Goal: Task Accomplishment & Management: Use online tool/utility

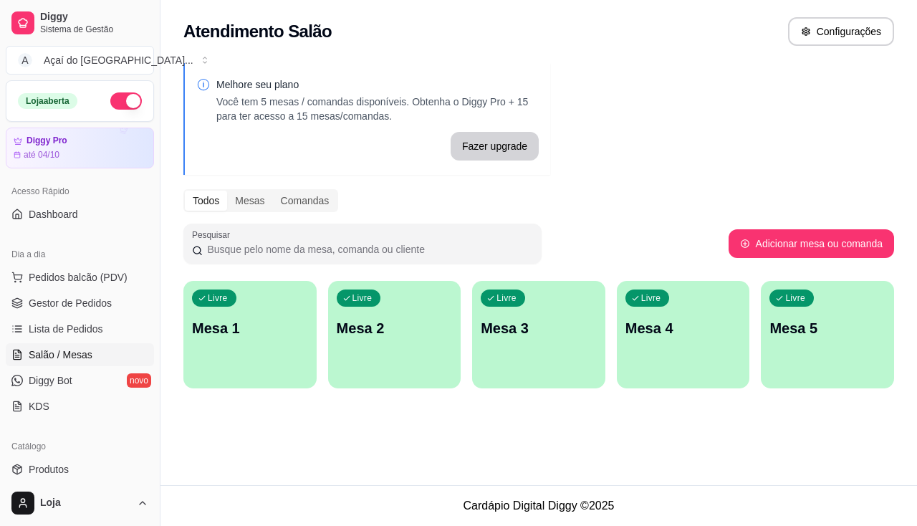
scroll to position [143, 0]
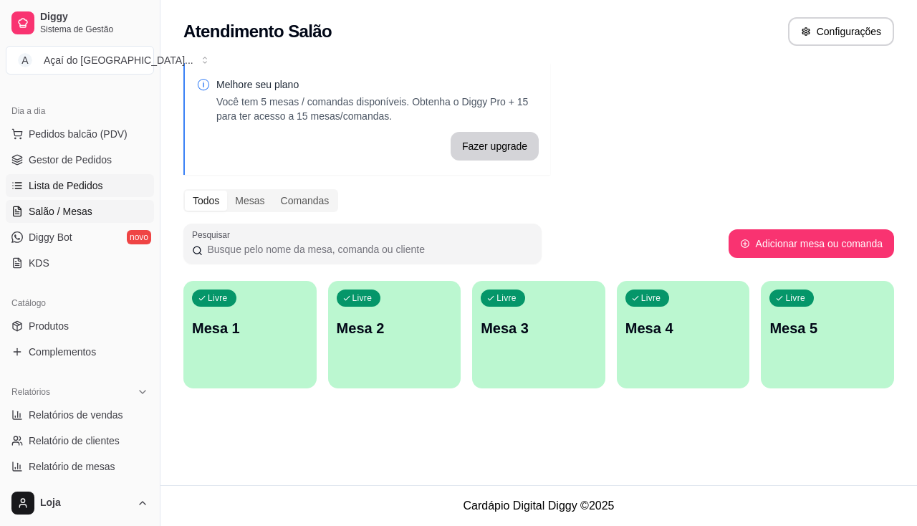
click at [75, 188] on span "Lista de Pedidos" at bounding box center [66, 185] width 74 height 14
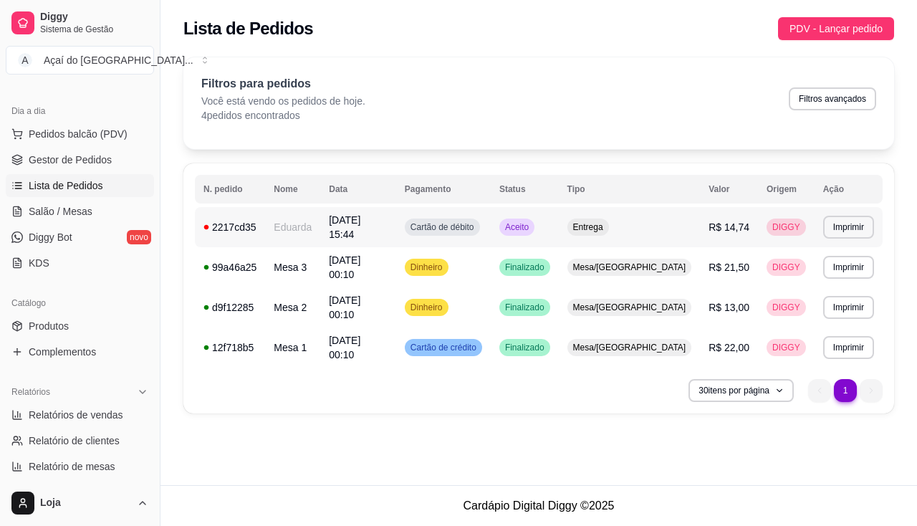
click at [471, 231] on div "Cartão de débito" at bounding box center [442, 226] width 75 height 17
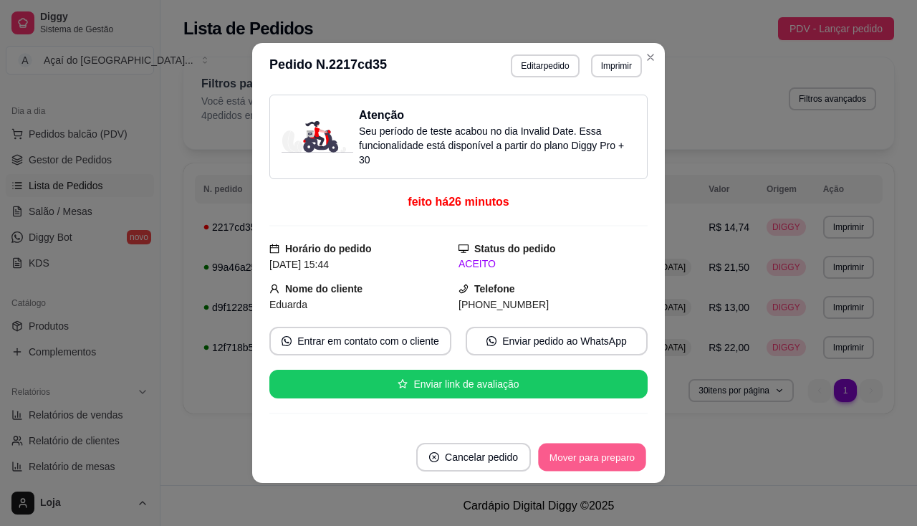
click at [552, 458] on button "Mover para preparo" at bounding box center [591, 457] width 107 height 28
click at [600, 67] on button "Imprimir" at bounding box center [616, 65] width 51 height 23
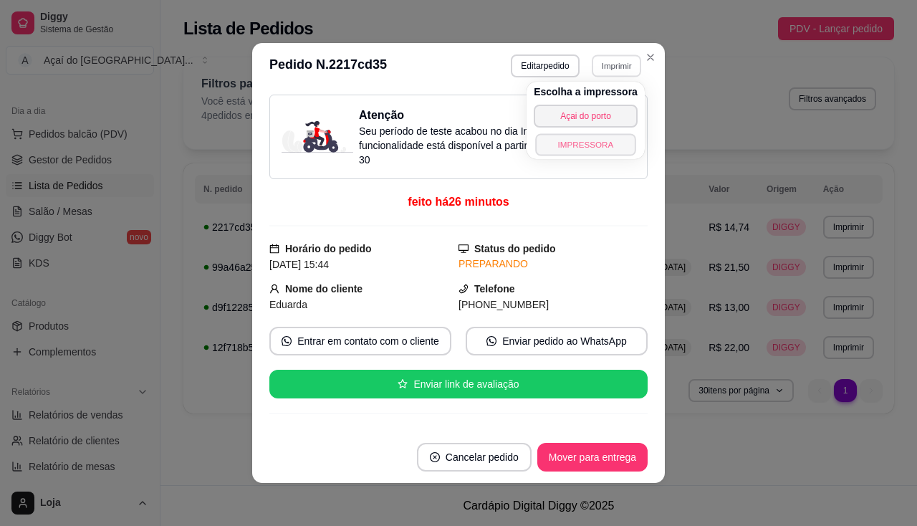
click at [570, 142] on button "IMPRESSORA" at bounding box center [585, 144] width 100 height 22
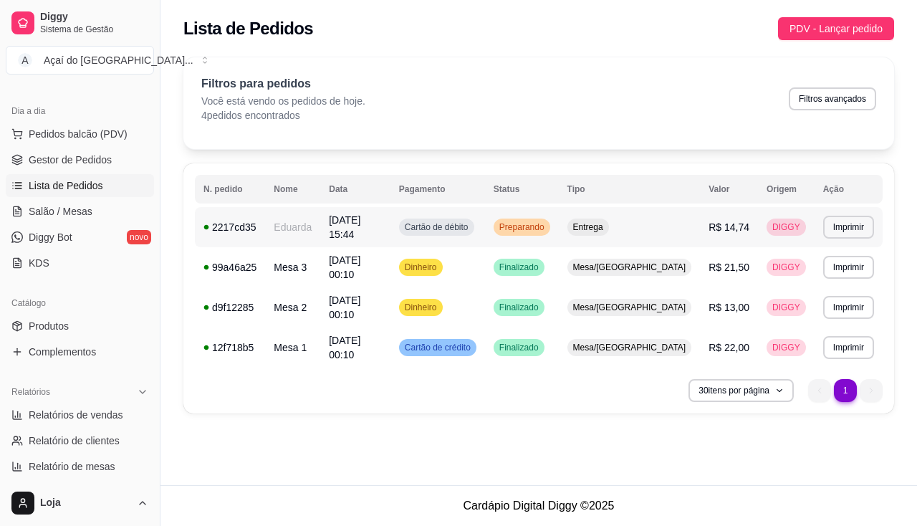
click at [550, 231] on div "Preparando" at bounding box center [522, 226] width 57 height 17
click at [358, 261] on span "[DATE] 00:10" at bounding box center [345, 267] width 32 height 26
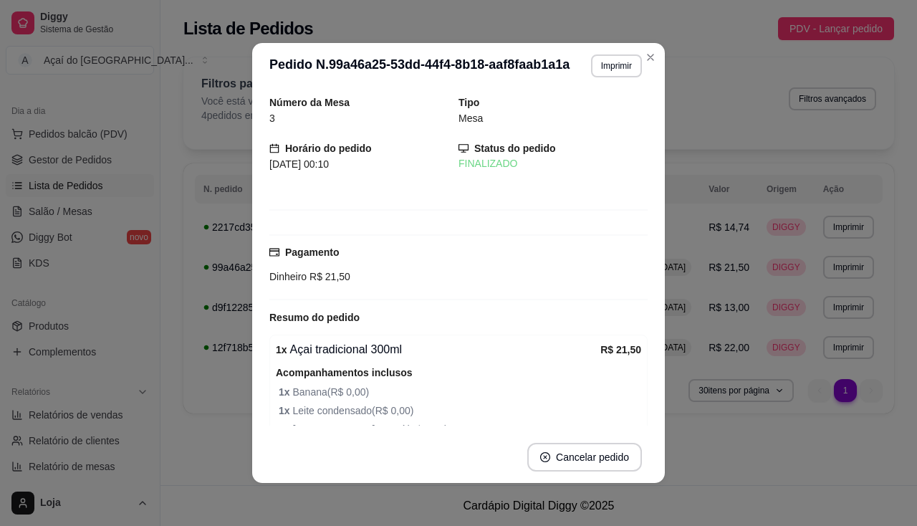
scroll to position [134, 0]
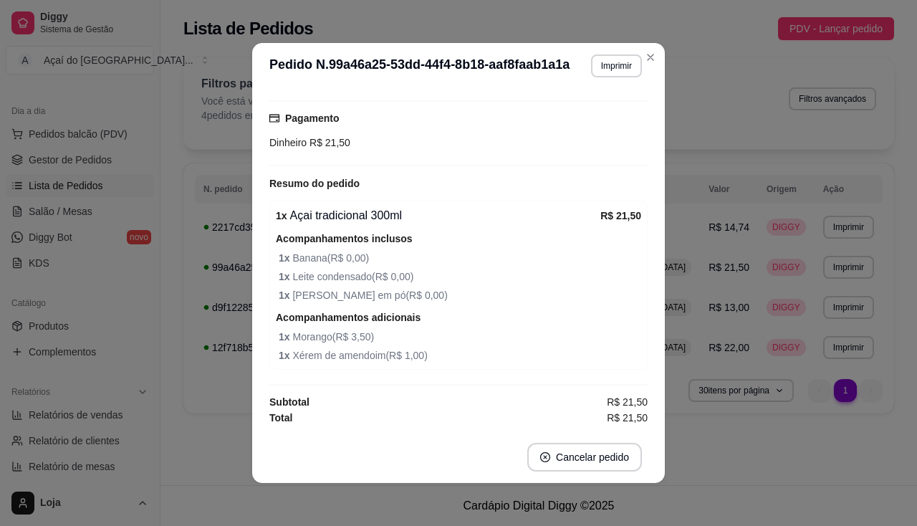
click at [645, 60] on div "Filtros para pedidos Você está vendo os pedidos de hoje. 4 pedidos encontrados …" at bounding box center [538, 103] width 711 height 92
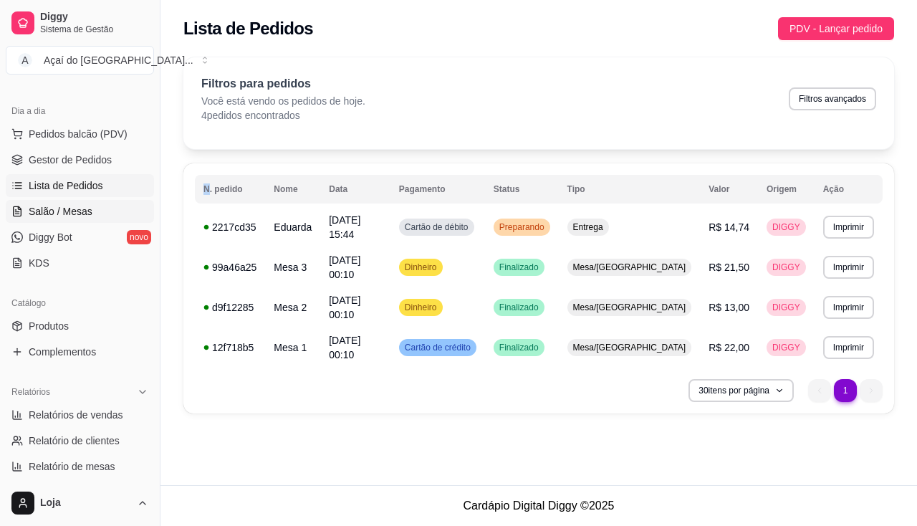
click at [50, 211] on span "Salão / Mesas" at bounding box center [61, 211] width 64 height 14
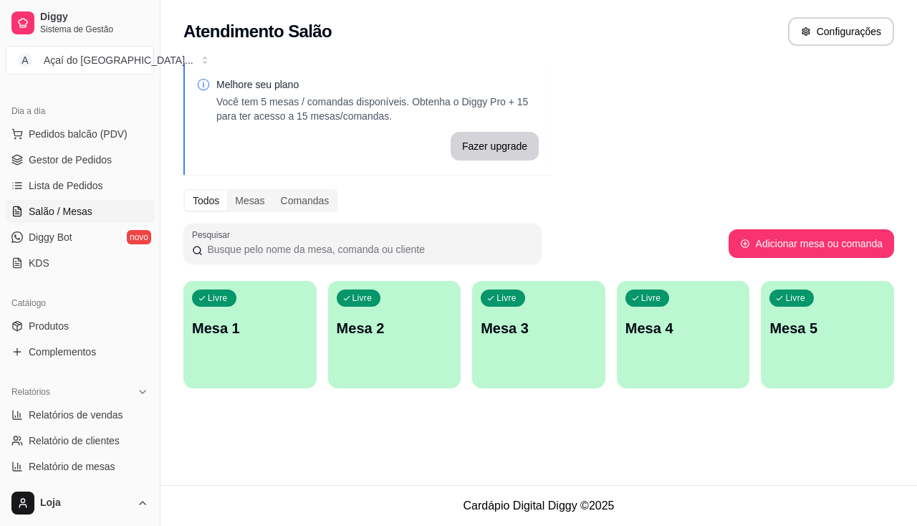
click at [273, 323] on p "Mesa 1" at bounding box center [250, 328] width 116 height 20
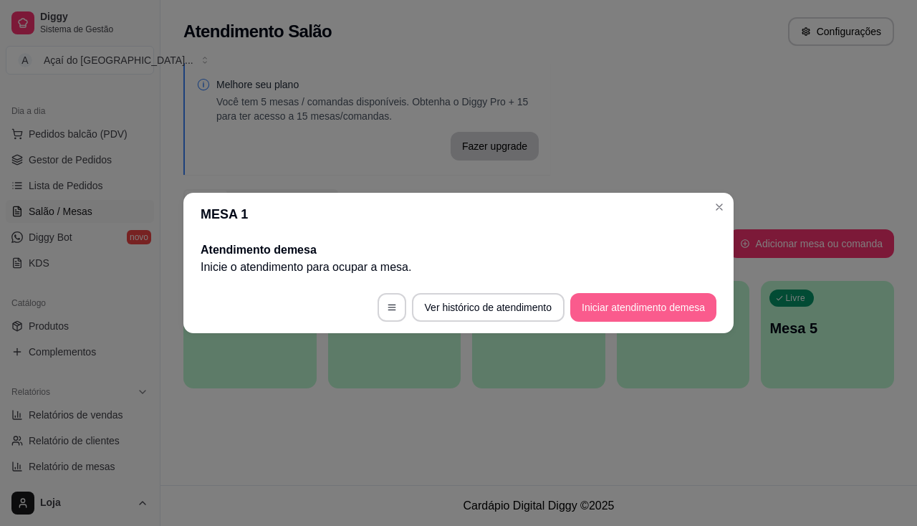
click at [604, 307] on button "Iniciar atendimento de mesa" at bounding box center [643, 307] width 146 height 29
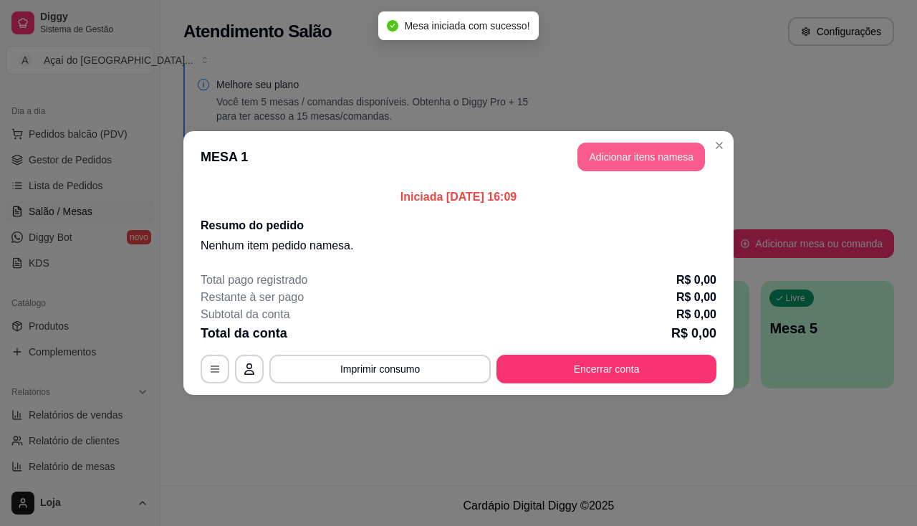
click at [656, 162] on button "Adicionar itens na mesa" at bounding box center [640, 157] width 127 height 29
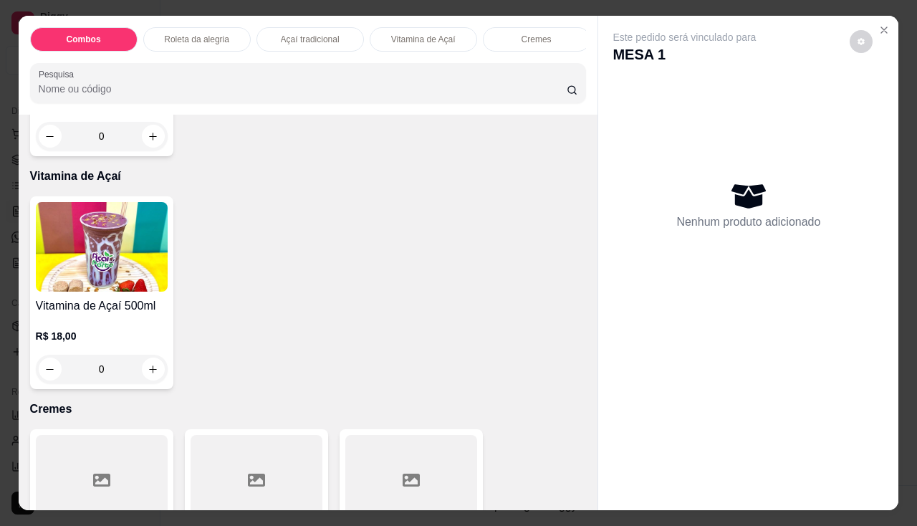
scroll to position [501, 0]
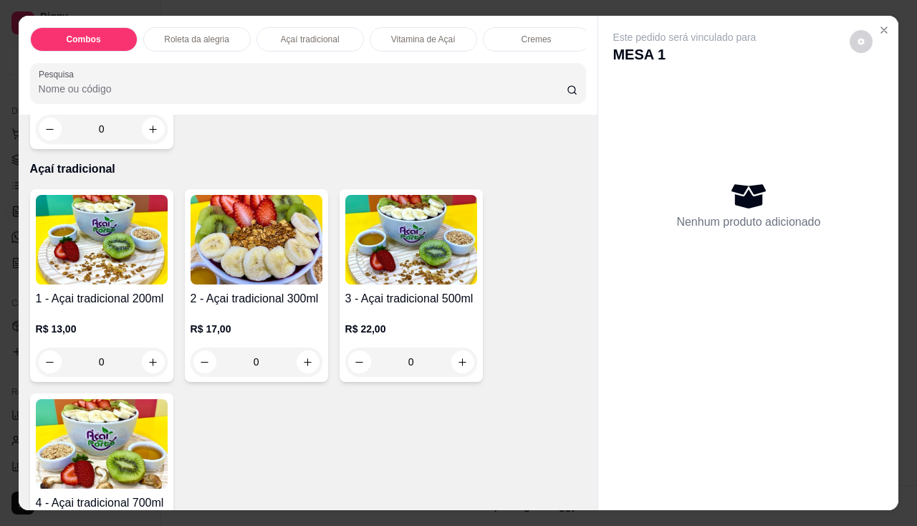
click at [299, 362] on div "0" at bounding box center [257, 361] width 132 height 29
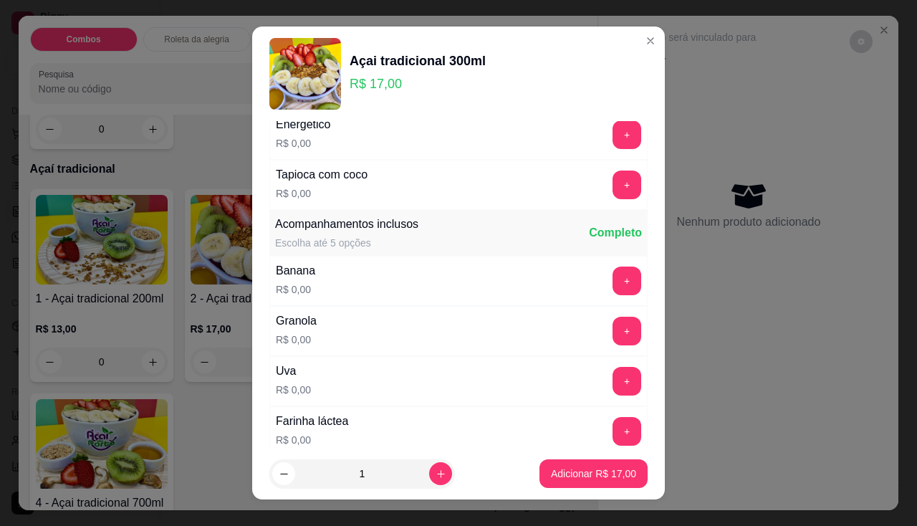
scroll to position [287, 0]
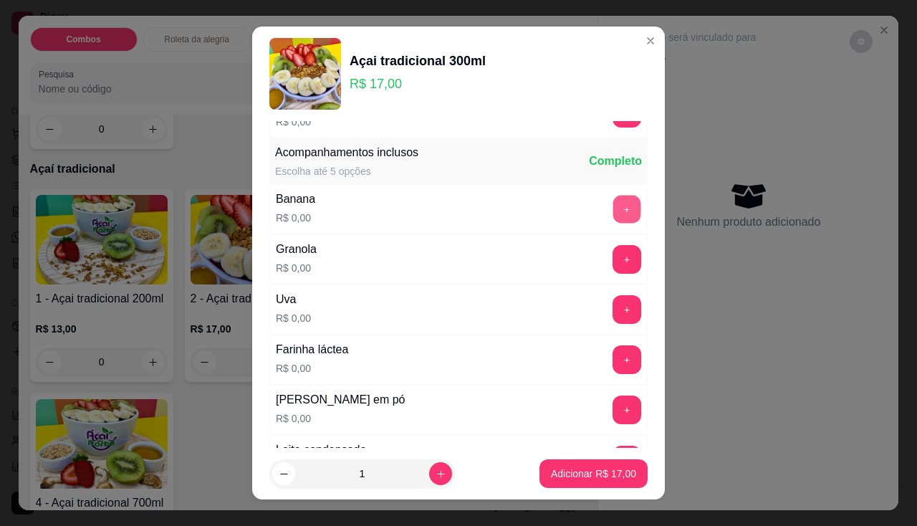
click at [613, 216] on button "+" at bounding box center [627, 209] width 28 height 28
click at [612, 418] on button "+" at bounding box center [626, 409] width 29 height 29
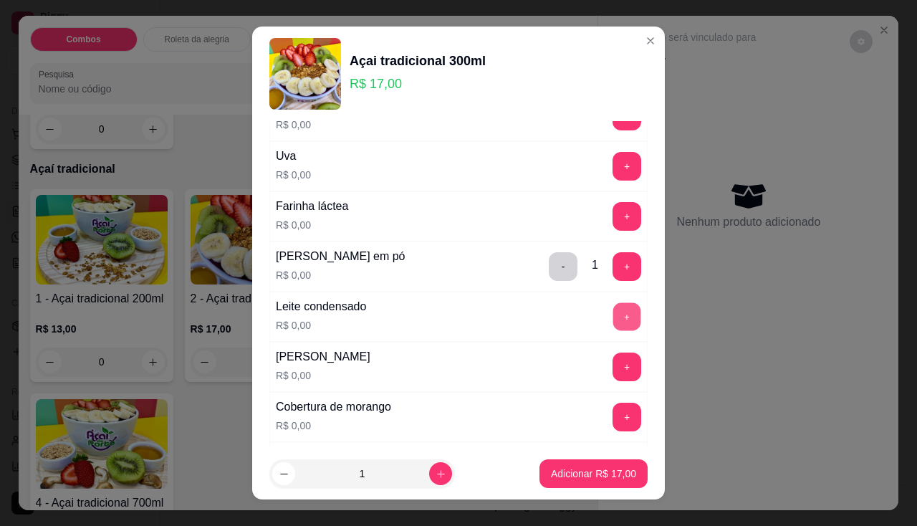
click at [613, 318] on button "+" at bounding box center [627, 316] width 28 height 28
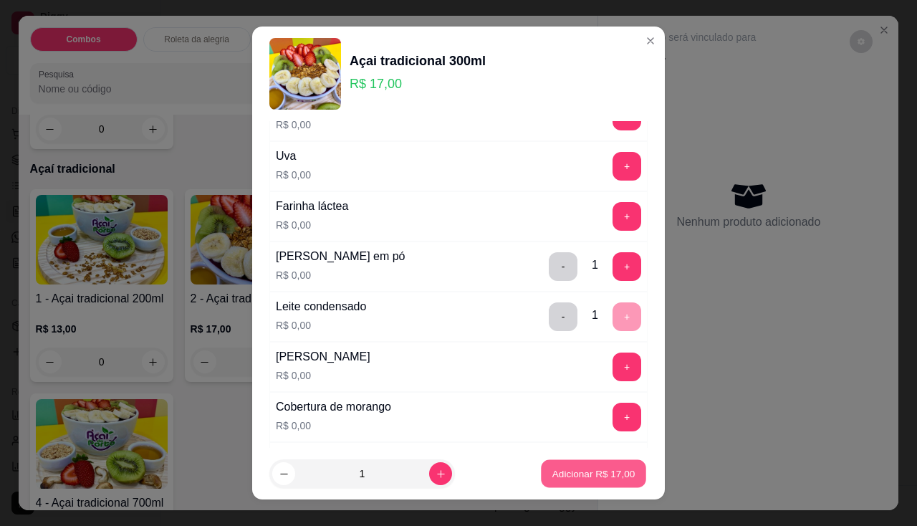
click at [561, 474] on p "Adicionar R$ 17,00" at bounding box center [593, 474] width 83 height 14
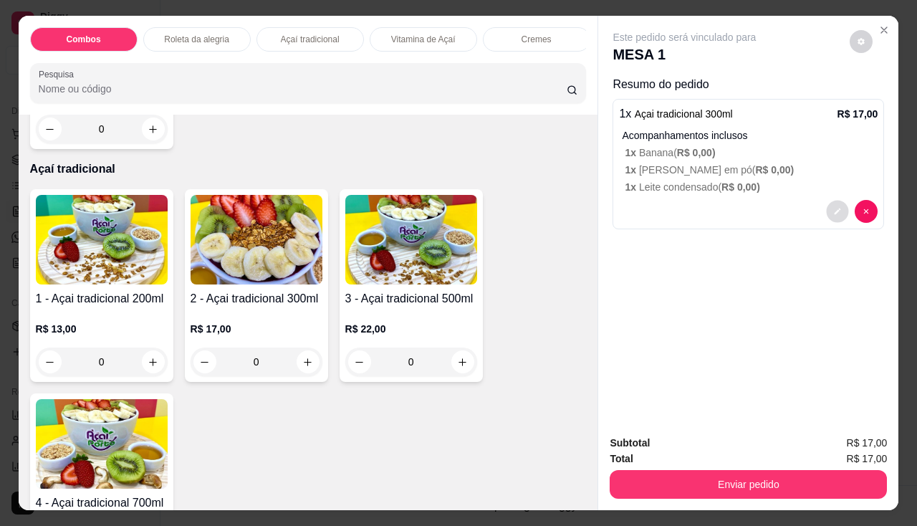
click at [836, 210] on icon "decrease-product-quantity" at bounding box center [838, 211] width 9 height 9
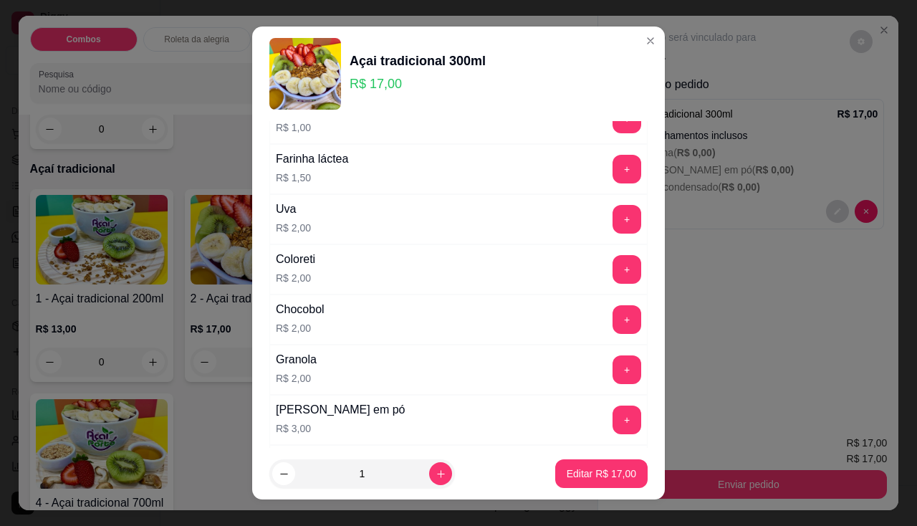
scroll to position [1289, 0]
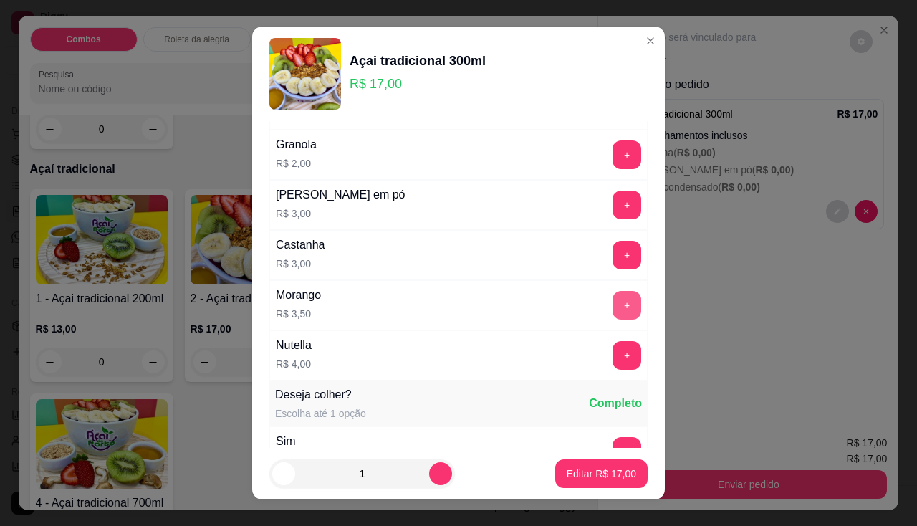
click at [612, 309] on button "+" at bounding box center [626, 305] width 29 height 29
click at [589, 468] on p "Editar R$ 20,50" at bounding box center [601, 473] width 69 height 14
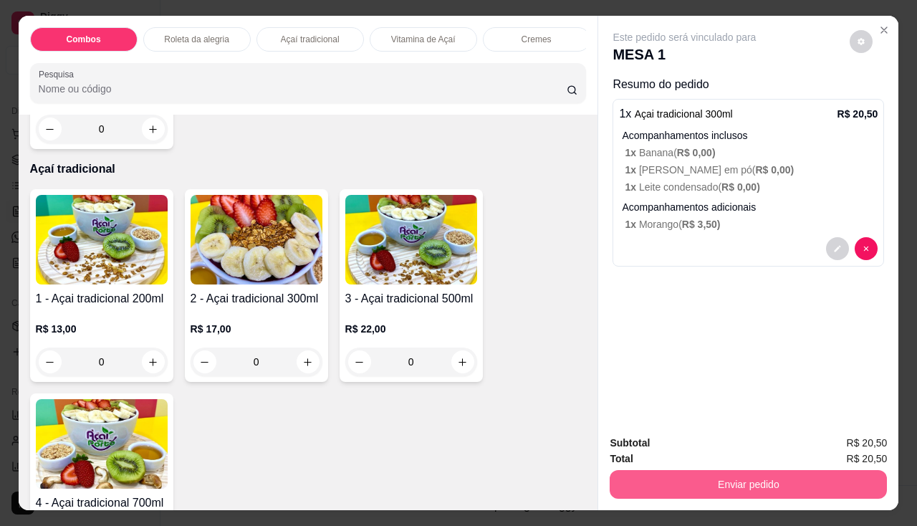
click at [713, 480] on button "Enviar pedido" at bounding box center [748, 484] width 277 height 29
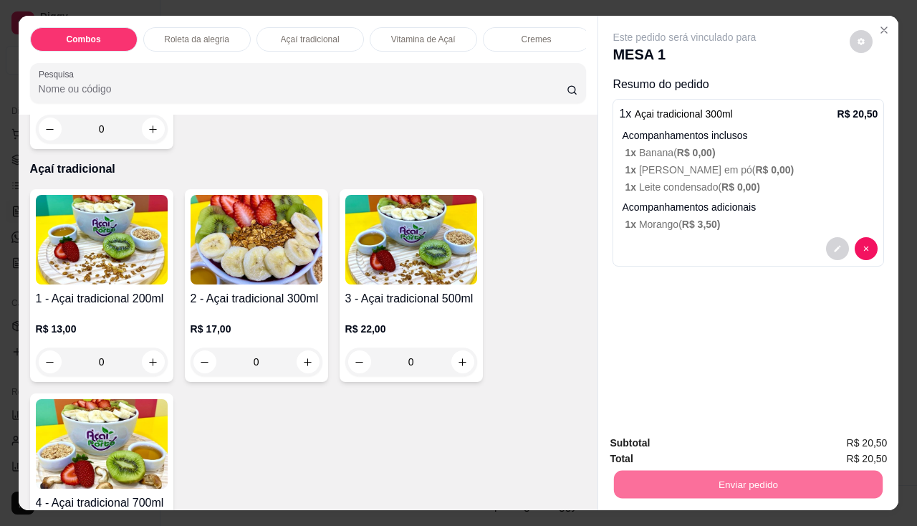
click at [710, 453] on button "Não registrar e enviar pedido" at bounding box center [701, 443] width 149 height 27
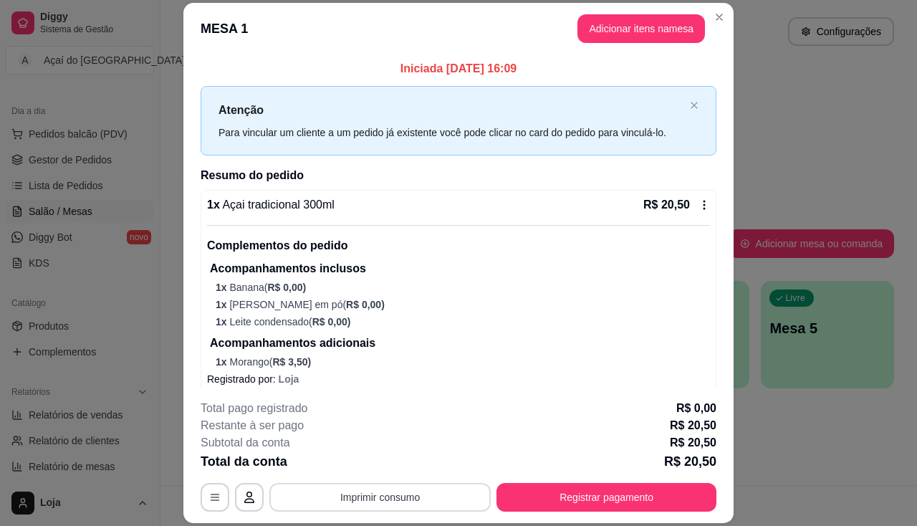
click at [419, 496] on button "Imprimir consumo" at bounding box center [379, 497] width 221 height 29
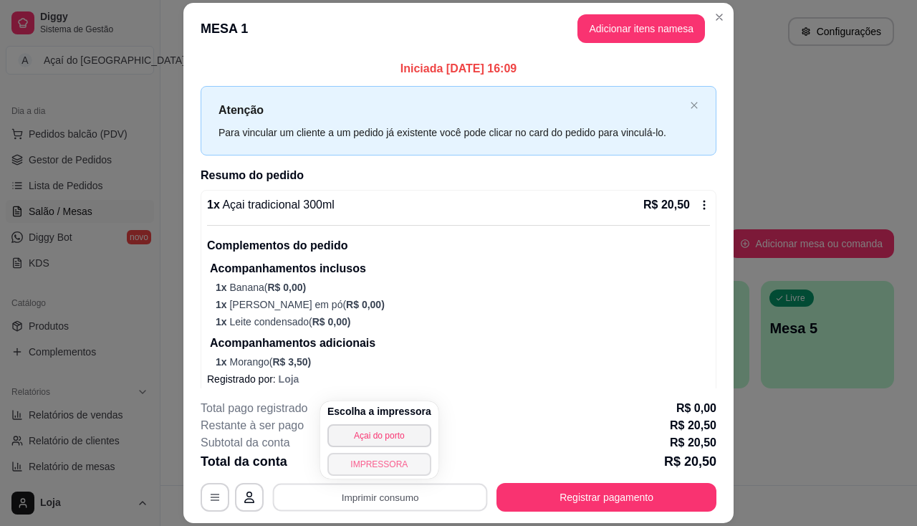
click at [372, 460] on button "IMPRESSORA" at bounding box center [379, 464] width 104 height 23
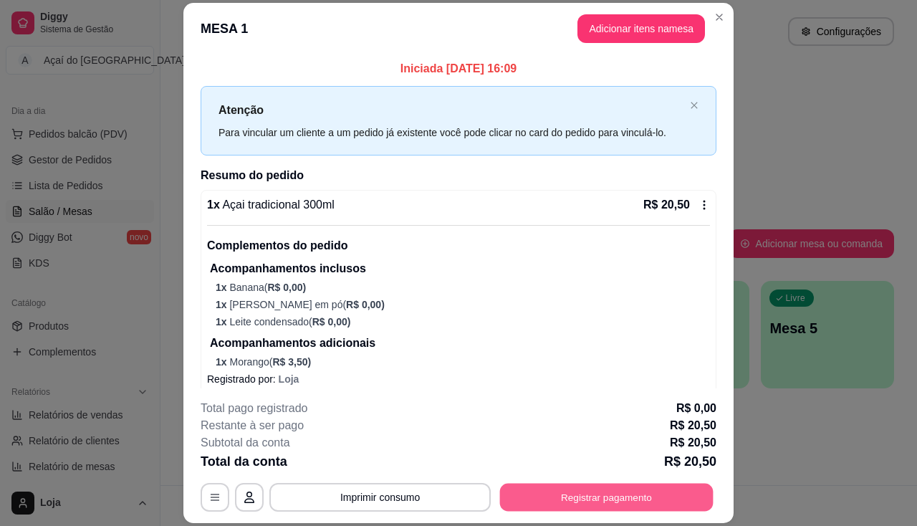
click at [636, 502] on button "Registrar pagamento" at bounding box center [606, 497] width 213 height 28
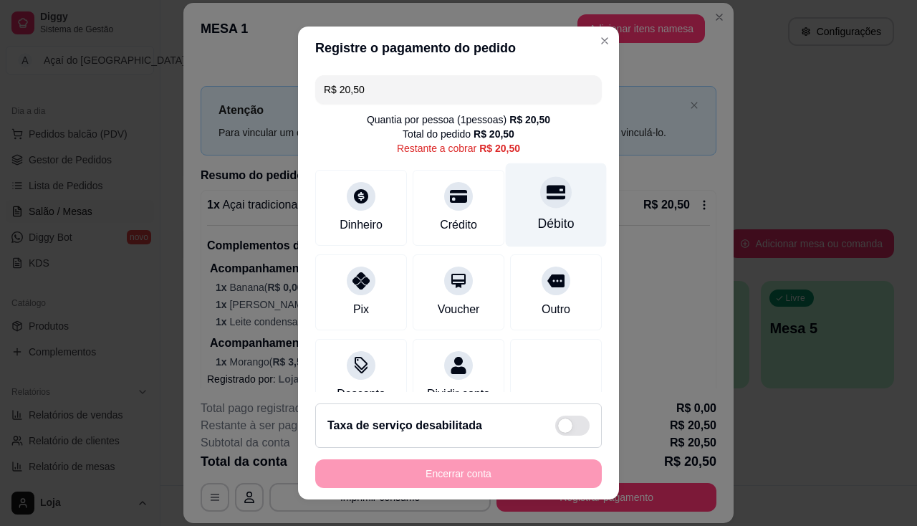
click at [538, 216] on div "Débito" at bounding box center [556, 223] width 37 height 19
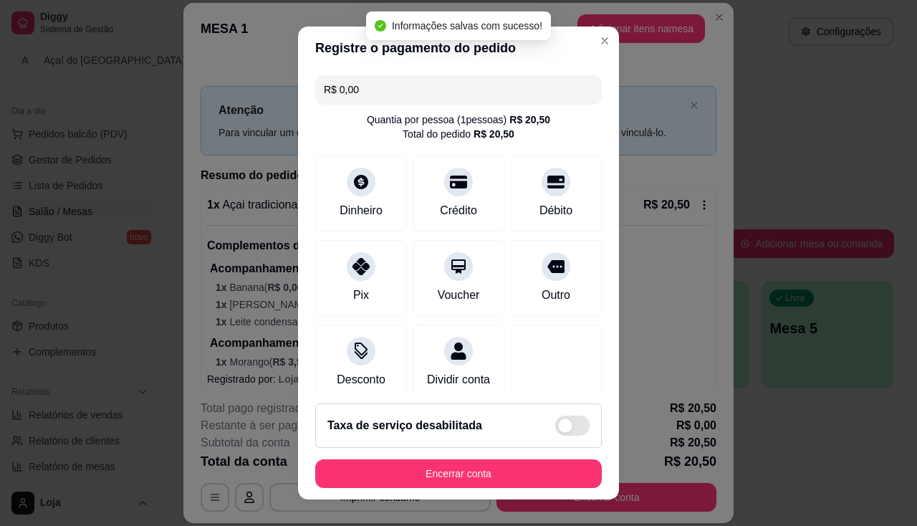
type input "R$ 0,00"
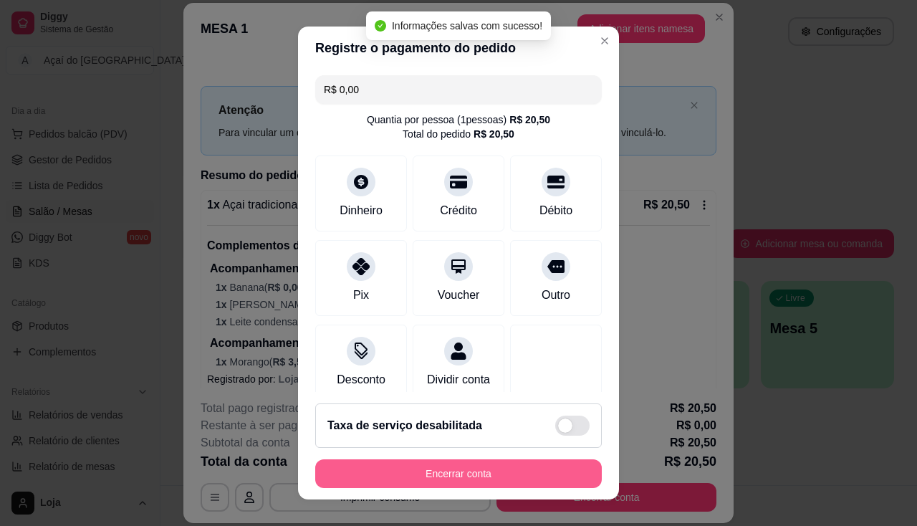
click at [519, 477] on button "Encerrar conta" at bounding box center [458, 473] width 287 height 29
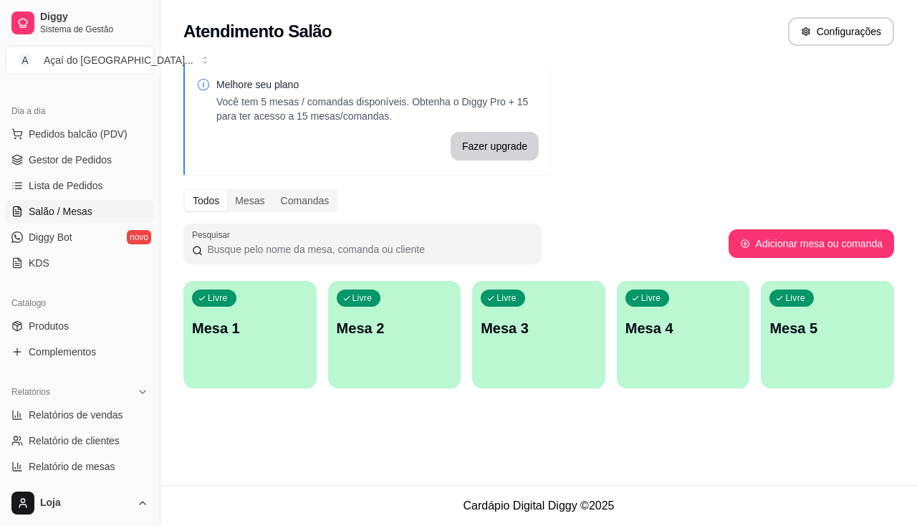
click at [372, 325] on p "Mesa 2" at bounding box center [395, 328] width 116 height 20
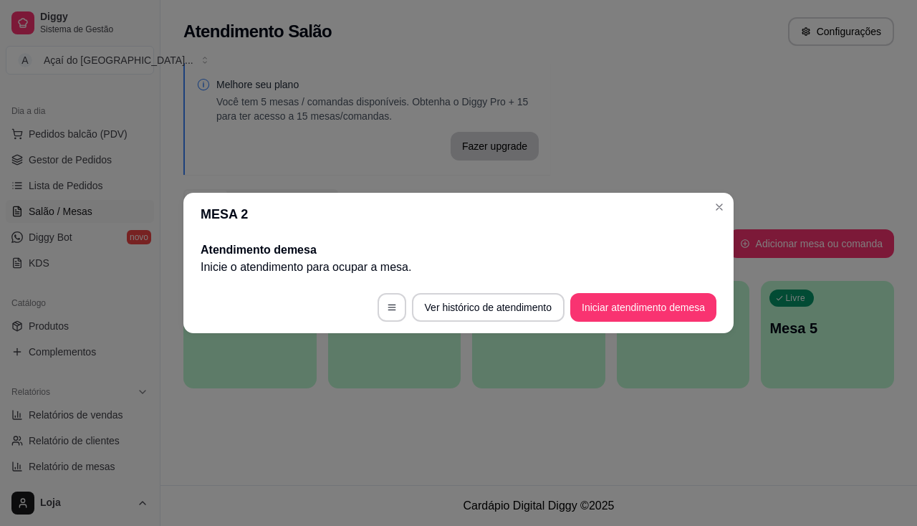
click at [581, 316] on button "Iniciar atendimento de mesa" at bounding box center [643, 307] width 146 height 29
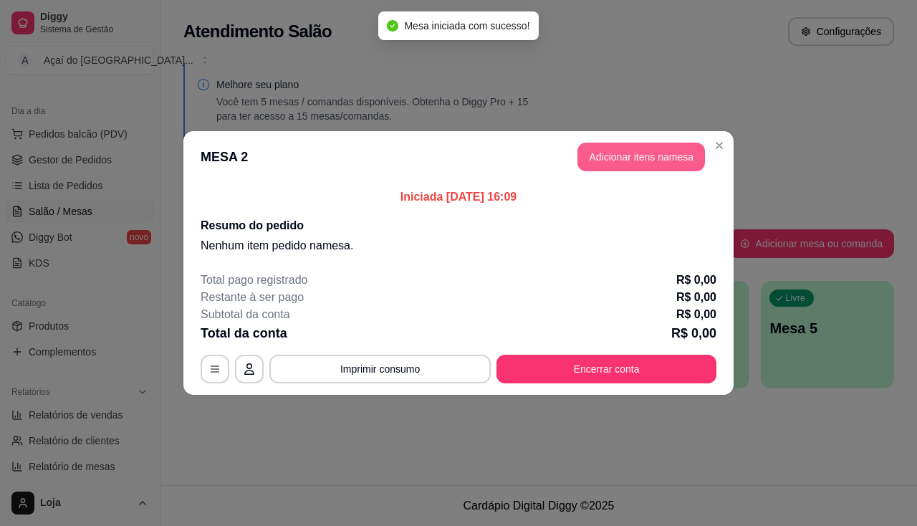
click at [647, 148] on button "Adicionar itens na mesa" at bounding box center [640, 157] width 127 height 29
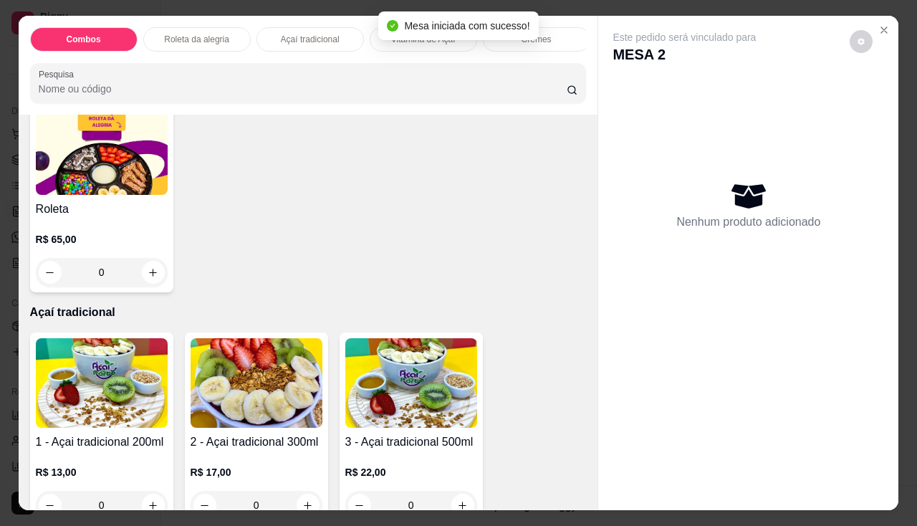
scroll to position [501, 0]
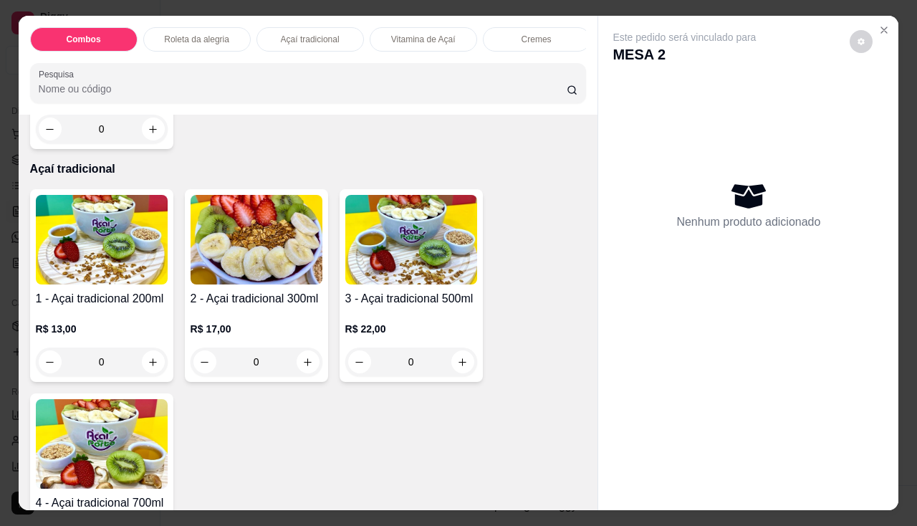
click at [455, 360] on div "0" at bounding box center [411, 361] width 132 height 29
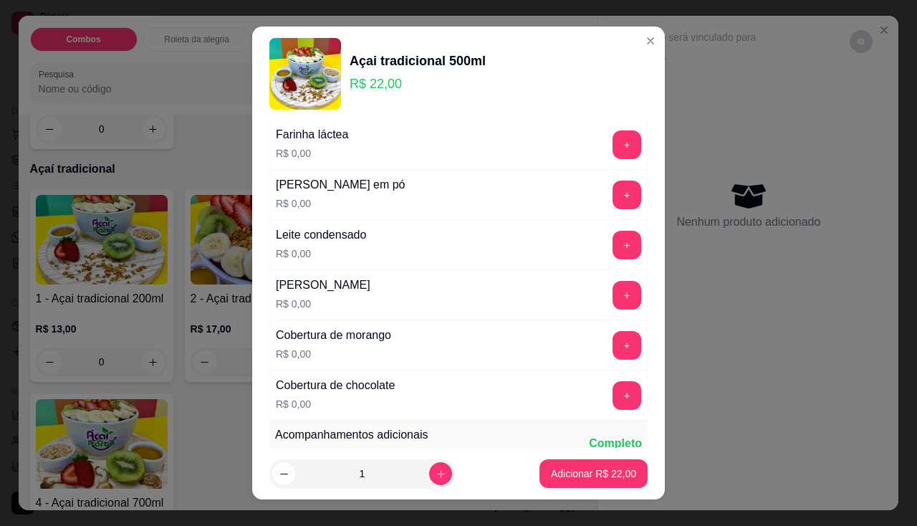
scroll to position [430, 0]
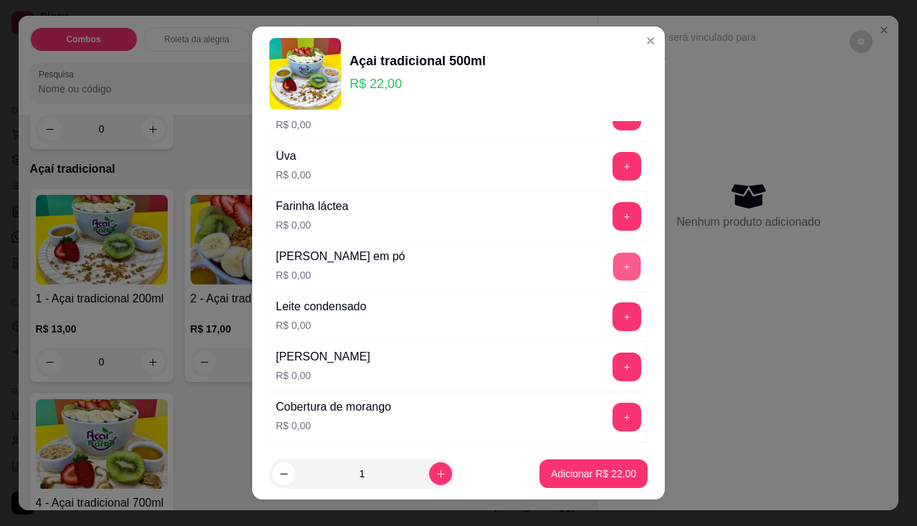
click at [613, 271] on button "+" at bounding box center [627, 266] width 28 height 28
click at [601, 299] on div "Leite condensado R$ 0,00 +" at bounding box center [458, 317] width 378 height 50
click at [607, 302] on div "+" at bounding box center [627, 316] width 40 height 29
click at [613, 324] on button "+" at bounding box center [627, 316] width 28 height 28
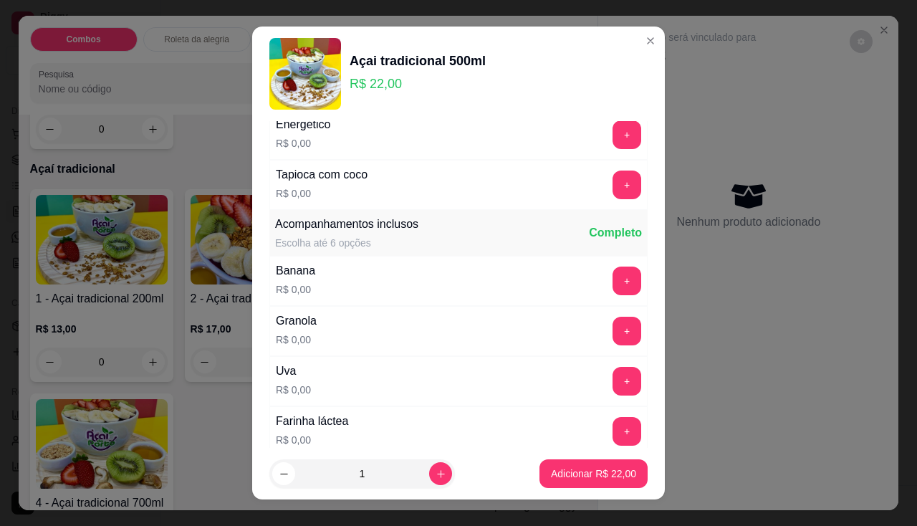
scroll to position [143, 0]
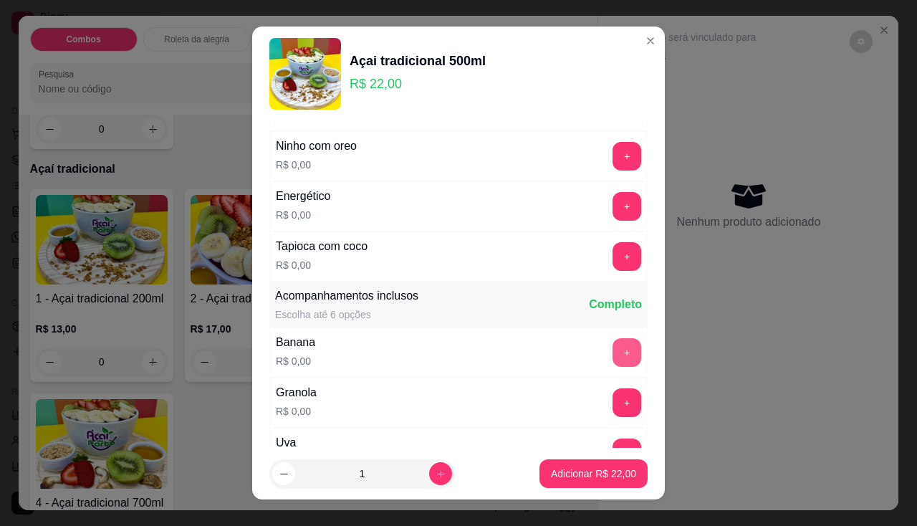
click at [612, 350] on button "+" at bounding box center [626, 352] width 29 height 29
click at [612, 390] on button "+" at bounding box center [626, 402] width 29 height 29
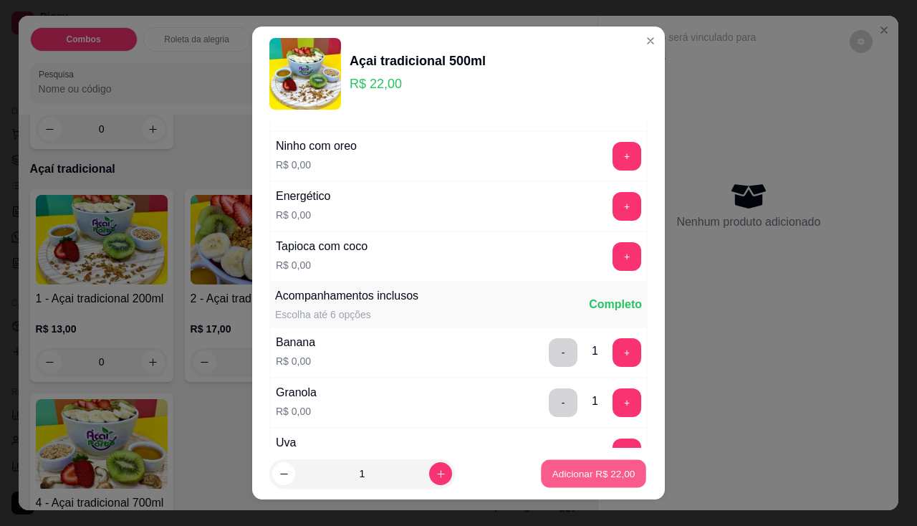
click at [589, 483] on button "Adicionar R$ 22,00" at bounding box center [593, 474] width 105 height 28
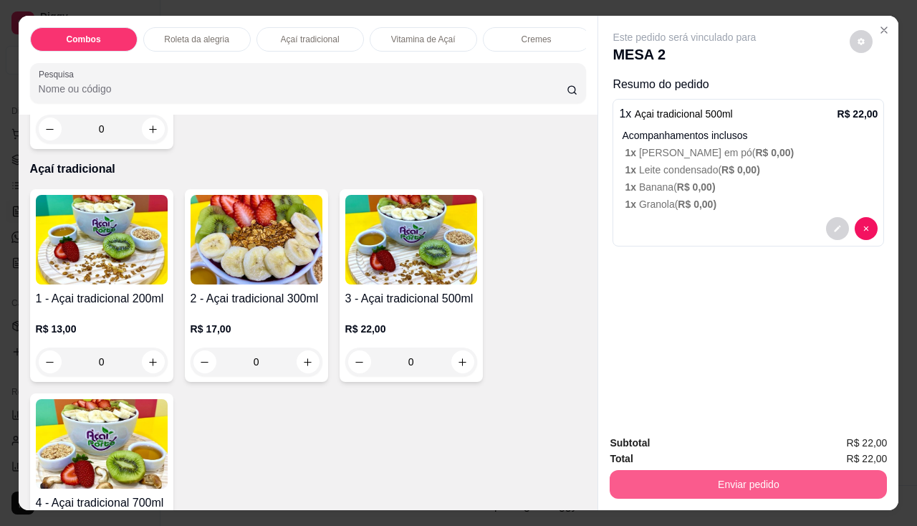
click at [747, 473] on button "Enviar pedido" at bounding box center [748, 484] width 277 height 29
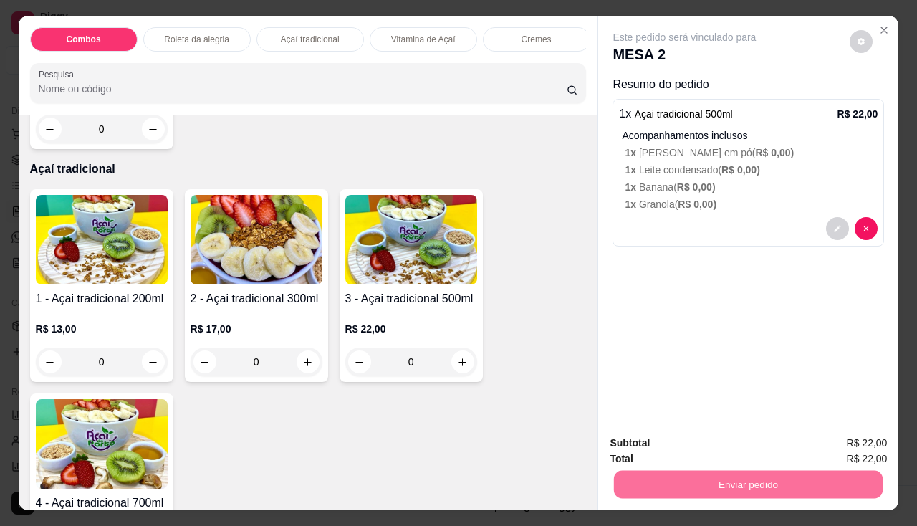
click at [693, 433] on button "Não registrar e enviar pedido" at bounding box center [701, 443] width 149 height 27
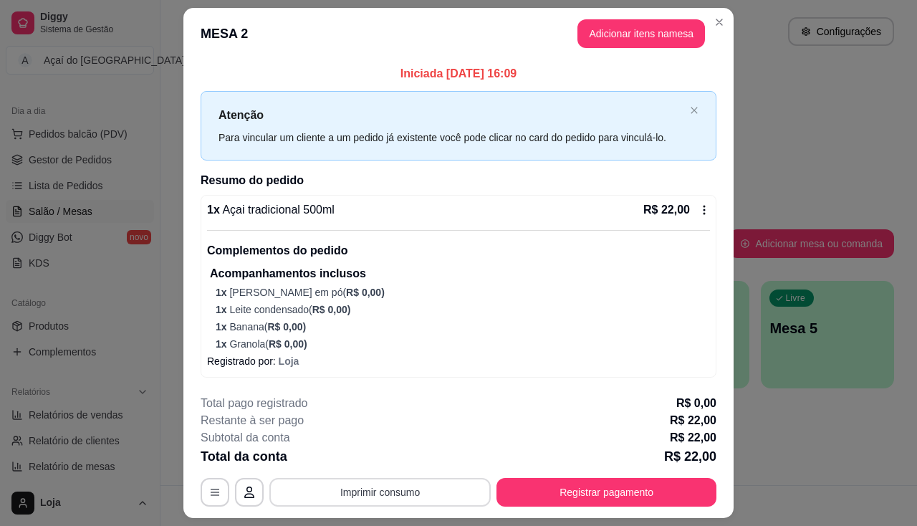
click at [392, 486] on button "Imprimir consumo" at bounding box center [379, 492] width 221 height 29
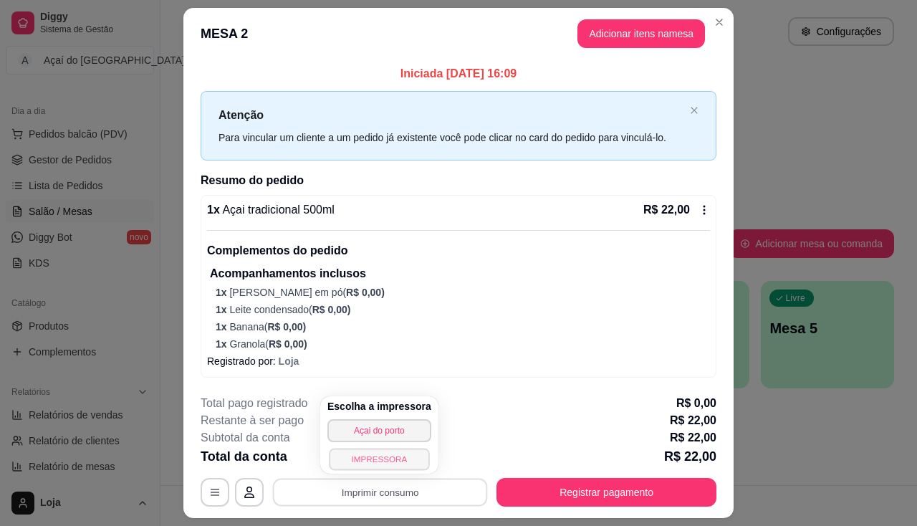
click at [389, 454] on button "IMPRESSORA" at bounding box center [379, 459] width 100 height 22
